Goal: Entertainment & Leisure: Consume media (video, audio)

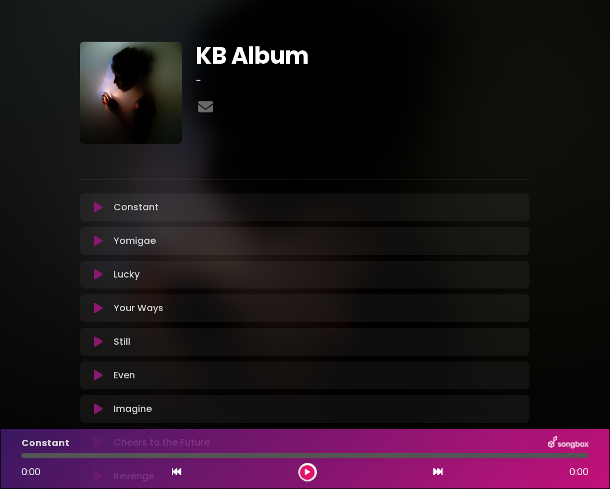
click at [102, 209] on icon at bounding box center [98, 208] width 9 height 12
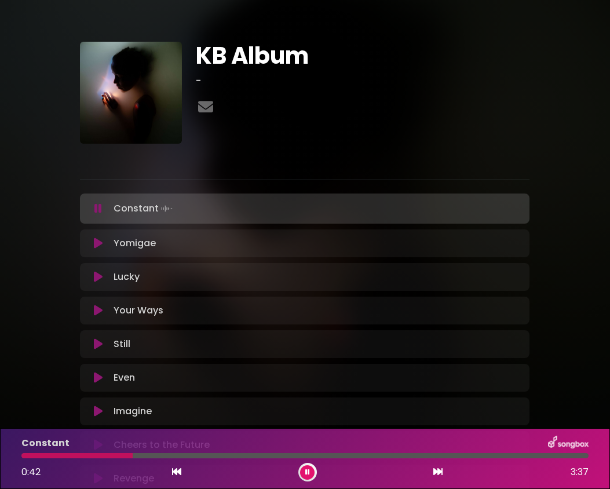
click at [78, 5] on div "KB Album - ×" at bounding box center [305, 304] width 610 height 608
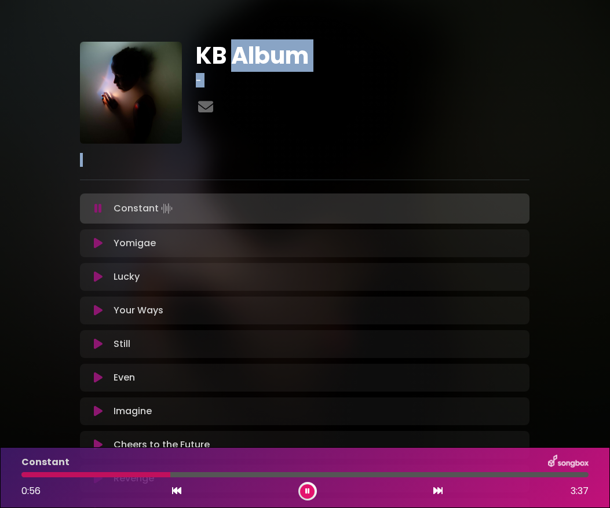
click at [515, 139] on div "KB Album -" at bounding box center [363, 93] width 348 height 102
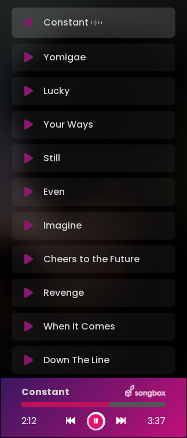
scroll to position [129, 0]
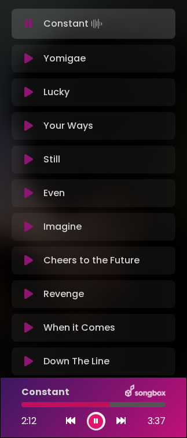
click at [78, 268] on div "Cheers to the Future Loading Track... Your Feedback" at bounding box center [94, 260] width 164 height 28
click at [30, 259] on icon at bounding box center [28, 260] width 9 height 12
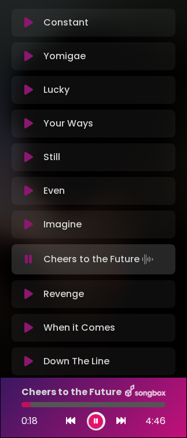
scroll to position [0, 0]
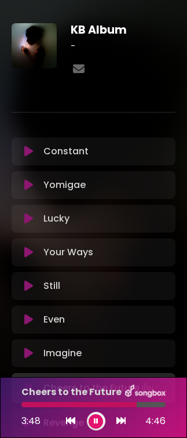
click at [27, 186] on icon at bounding box center [28, 185] width 9 height 12
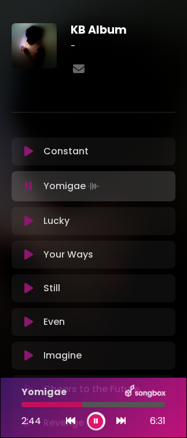
click at [59, 214] on p "Lucky Loading Track..." at bounding box center [56, 221] width 26 height 14
click at [25, 226] on icon at bounding box center [28, 221] width 9 height 12
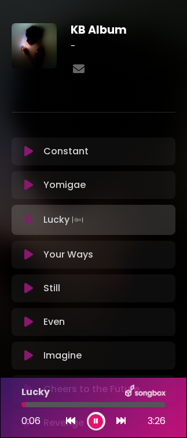
click at [64, 179] on p "Yomigae Loading Track..." at bounding box center [64, 185] width 42 height 14
click at [30, 180] on icon at bounding box center [28, 185] width 9 height 12
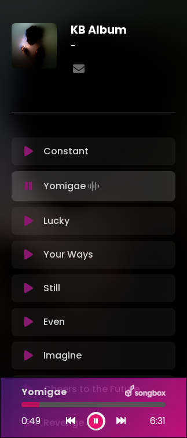
click at [32, 218] on icon at bounding box center [28, 221] width 9 height 12
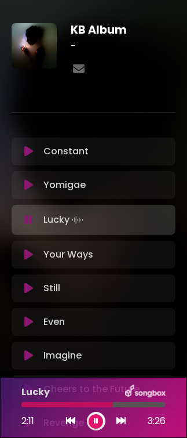
click at [118, 260] on div "Your Ways Loading Track..." at bounding box center [104, 255] width 130 height 14
click at [110, 259] on div "Your Ways Loading Track..." at bounding box center [104, 255] width 130 height 14
click at [37, 256] on button at bounding box center [29, 255] width 20 height 12
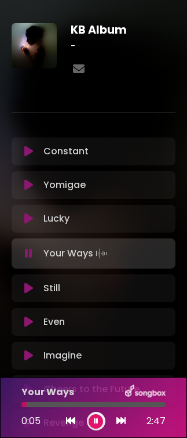
click at [88, 402] on div at bounding box center [93, 404] width 144 height 5
click at [106, 397] on div "Your Ways" at bounding box center [93, 391] width 158 height 15
click at [133, 395] on img at bounding box center [145, 391] width 41 height 15
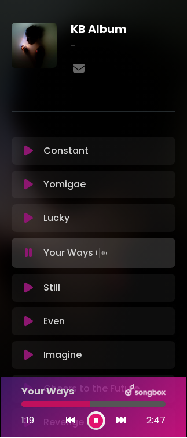
scroll to position [1, 0]
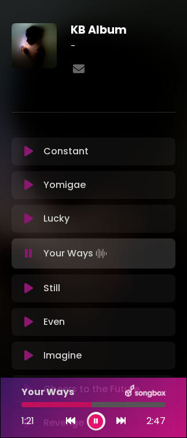
click at [28, 282] on icon at bounding box center [28, 288] width 9 height 12
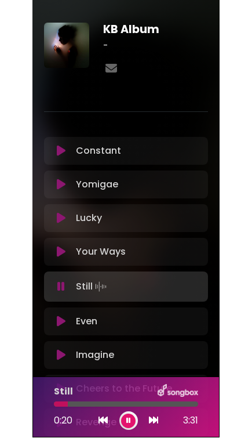
scroll to position [11, 0]
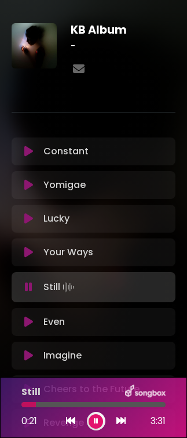
click at [83, 406] on div at bounding box center [93, 404] width 144 height 5
click at [144, 403] on div at bounding box center [93, 404] width 144 height 5
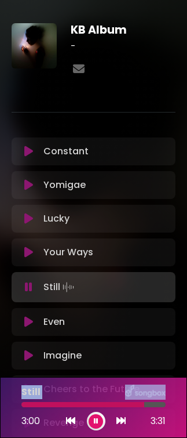
click at [172, 405] on div at bounding box center [93, 404] width 158 height 5
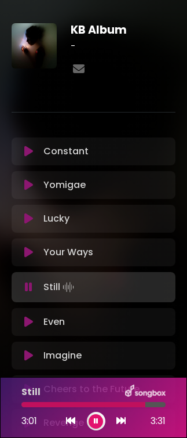
click at [31, 316] on icon at bounding box center [28, 322] width 9 height 12
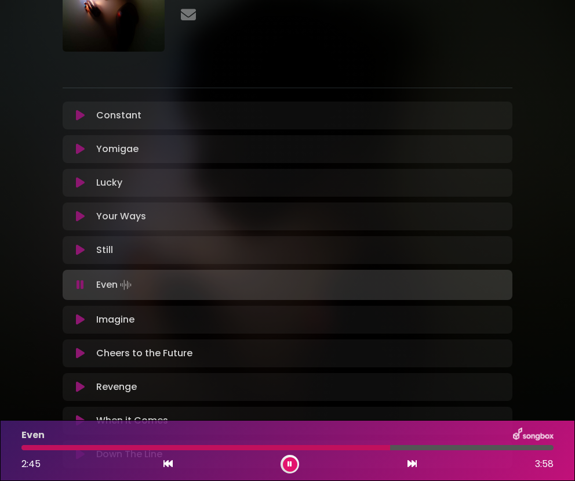
scroll to position [92, 0]
click at [555, 143] on div "KB Album -" at bounding box center [287, 205] width 557 height 566
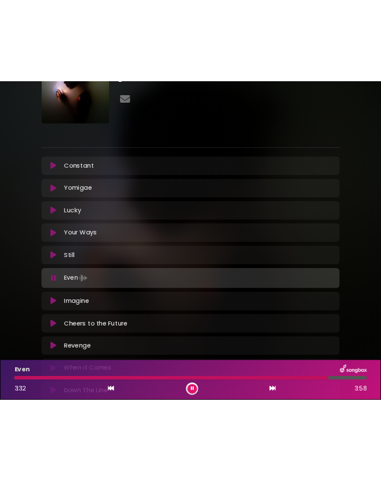
scroll to position [86, 0]
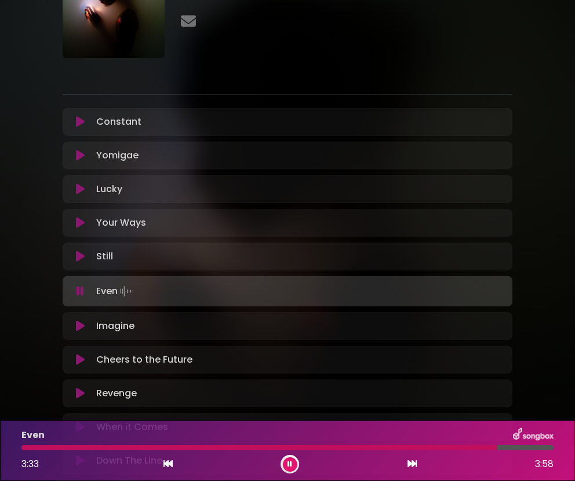
click at [333, 319] on div "Imagine Loading Track..." at bounding box center [299, 326] width 414 height 14
click at [244, 329] on div "Imagine Loading Track..." at bounding box center [299, 326] width 414 height 14
click at [78, 329] on icon at bounding box center [80, 326] width 9 height 12
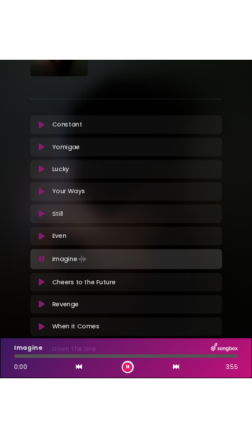
scroll to position [11, 0]
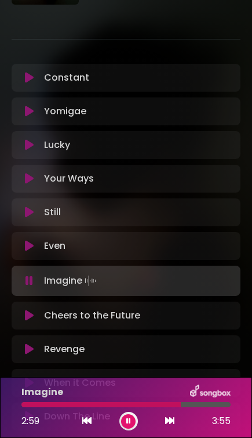
click at [30, 343] on icon at bounding box center [29, 349] width 9 height 12
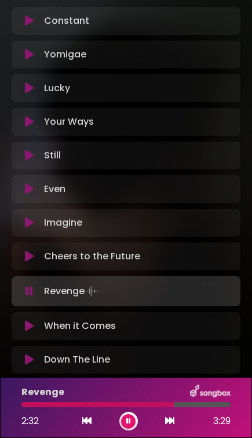
scroll to position [141, 0]
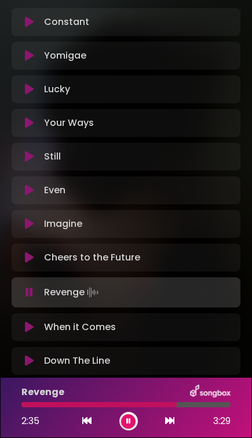
click at [186, 403] on div at bounding box center [125, 404] width 209 height 5
click at [83, 326] on div "When it Comes Loading Track..." at bounding box center [126, 327] width 229 height 28
click at [31, 331] on div "Constant Loading Track... Name" at bounding box center [126, 191] width 229 height 366
click at [31, 321] on icon at bounding box center [29, 327] width 9 height 12
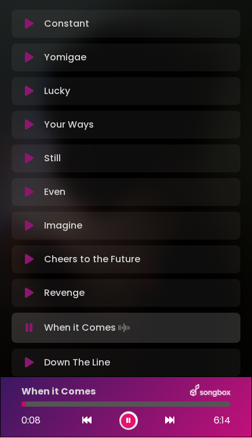
scroll to position [23, 0]
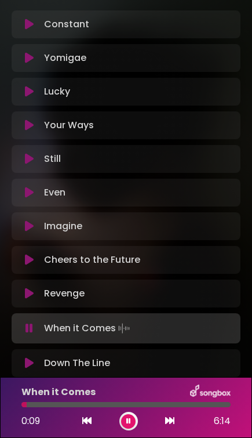
click at [78, 406] on div at bounding box center [125, 404] width 209 height 5
click at [88, 406] on div at bounding box center [125, 404] width 209 height 5
click at [142, 405] on div at bounding box center [125, 404] width 209 height 5
click at [187, 405] on div at bounding box center [125, 404] width 209 height 5
click at [113, 403] on div at bounding box center [105, 404] width 169 height 5
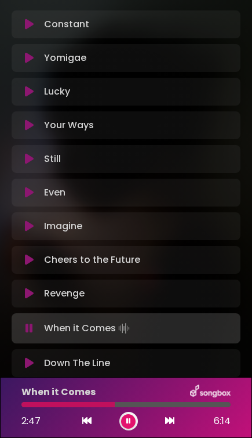
click at [26, 357] on icon at bounding box center [29, 363] width 9 height 12
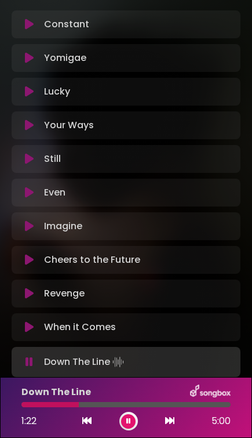
click at [93, 403] on div at bounding box center [125, 404] width 209 height 5
click at [150, 405] on div at bounding box center [125, 404] width 209 height 5
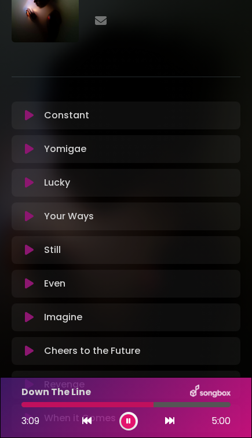
scroll to position [43, 0]
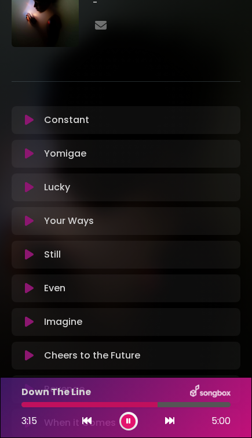
click at [27, 350] on icon at bounding box center [29, 356] width 9 height 12
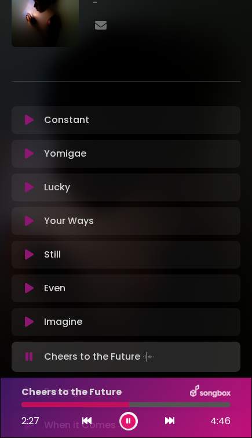
click at [187, 402] on div at bounding box center [125, 404] width 209 height 5
click at [28, 181] on icon at bounding box center [29, 187] width 9 height 12
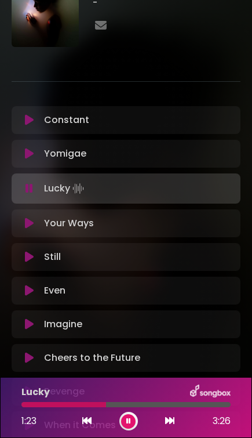
click at [34, 217] on button at bounding box center [29, 223] width 21 height 12
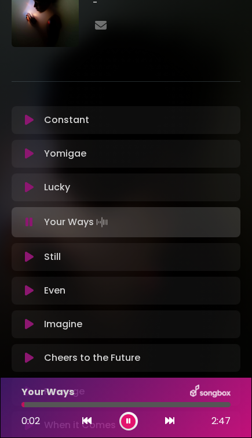
scroll to position [23, 0]
click at [130, 405] on div at bounding box center [125, 404] width 209 height 5
click at [176, 405] on div at bounding box center [125, 404] width 209 height 5
click at [94, 405] on div at bounding box center [100, 404] width 158 height 5
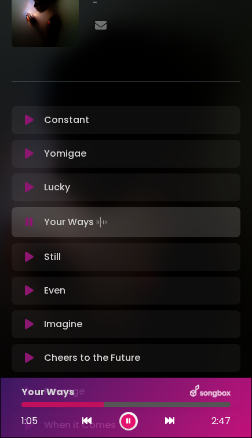
click at [27, 251] on icon at bounding box center [29, 257] width 9 height 12
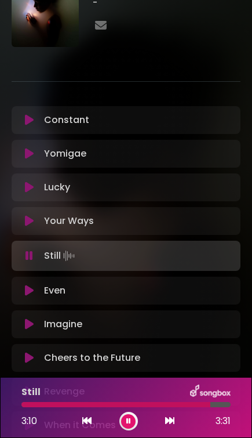
click at [46, 140] on div "Yomigae Loading Track... Name" at bounding box center [126, 154] width 229 height 28
click at [23, 148] on button at bounding box center [29, 154] width 21 height 12
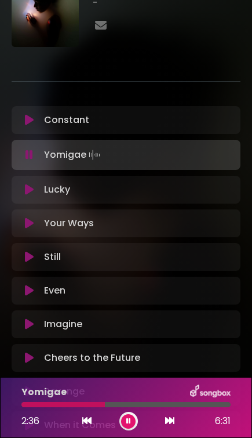
click at [122, 423] on button at bounding box center [128, 421] width 14 height 14
